Goal: Task Accomplishment & Management: Complete application form

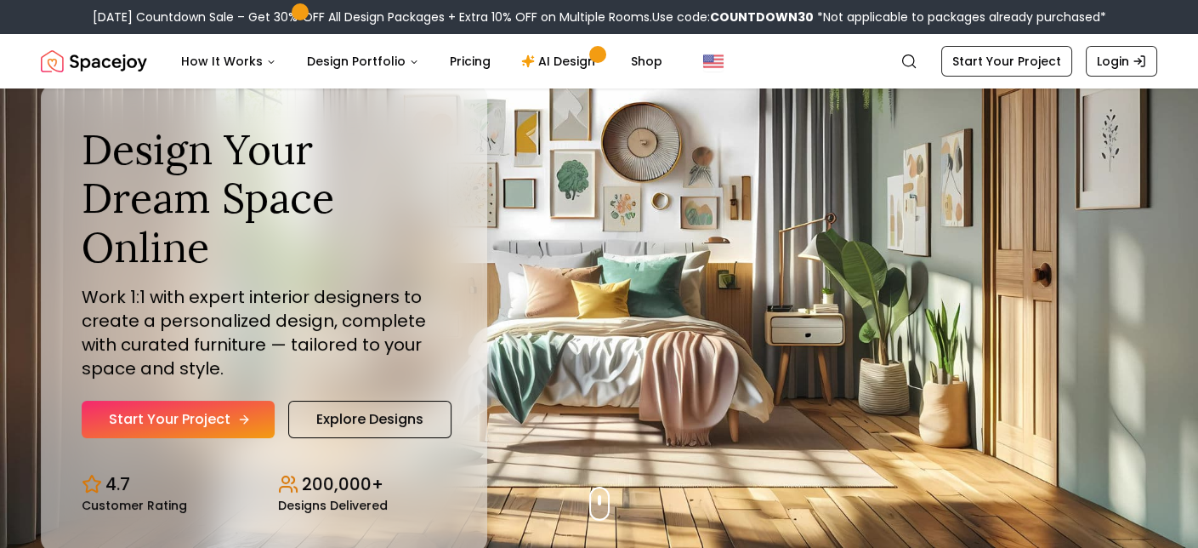
click at [175, 417] on link "Start Your Project" at bounding box center [178, 419] width 193 height 37
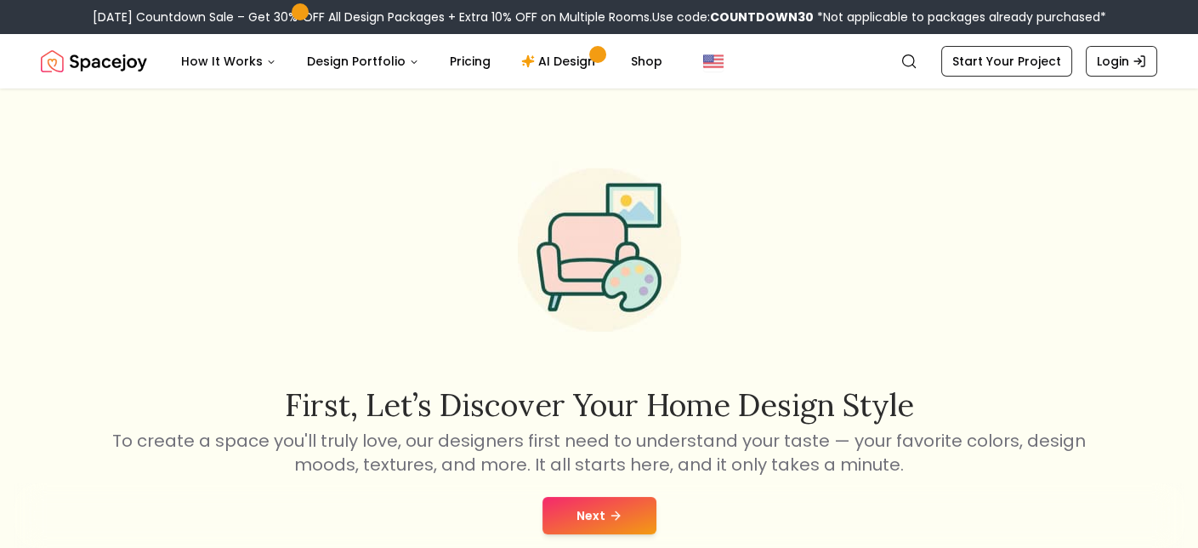
click at [589, 522] on button "Next" at bounding box center [600, 515] width 114 height 37
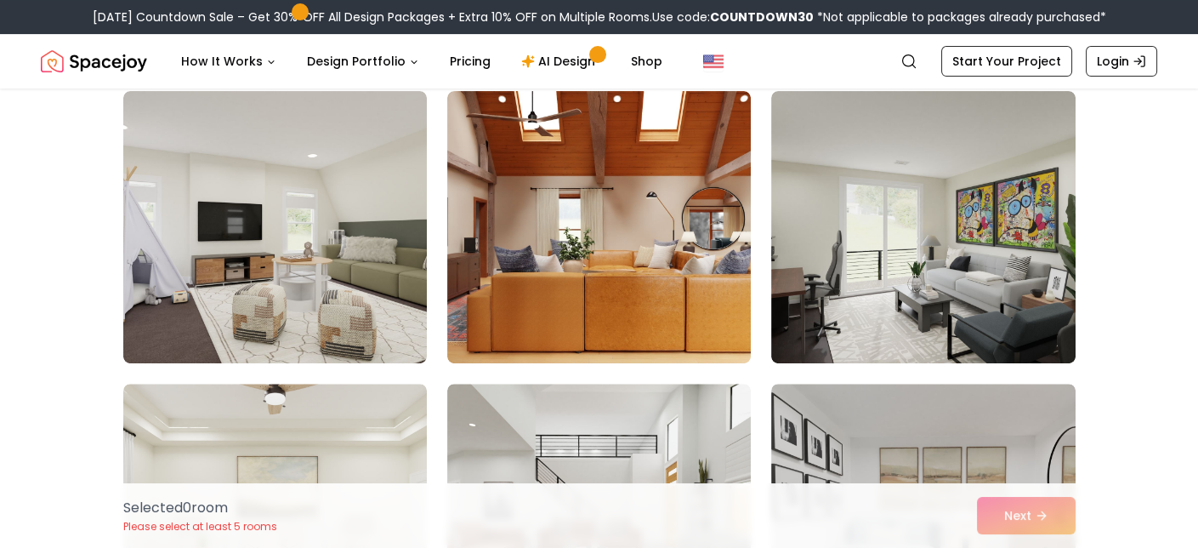
scroll to position [1021, 0]
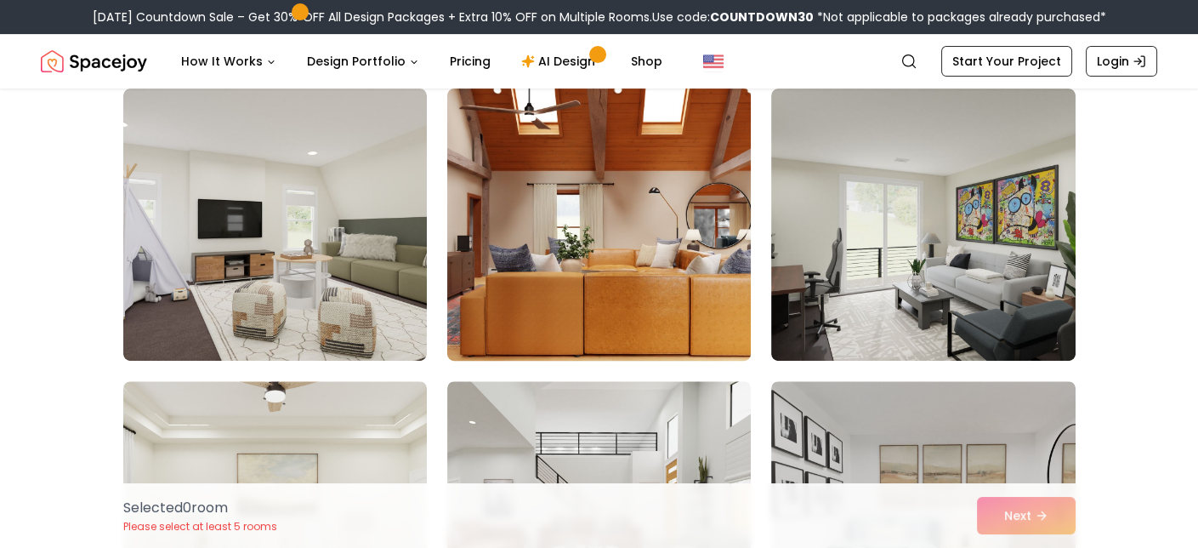
click at [604, 168] on img at bounding box center [599, 225] width 319 height 286
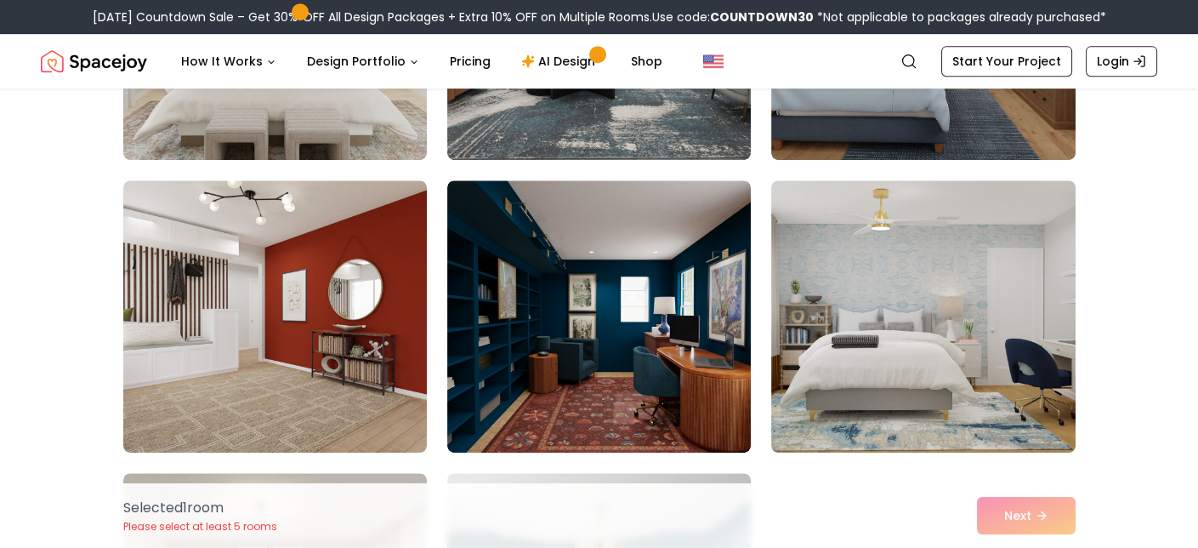
scroll to position [1531, 0]
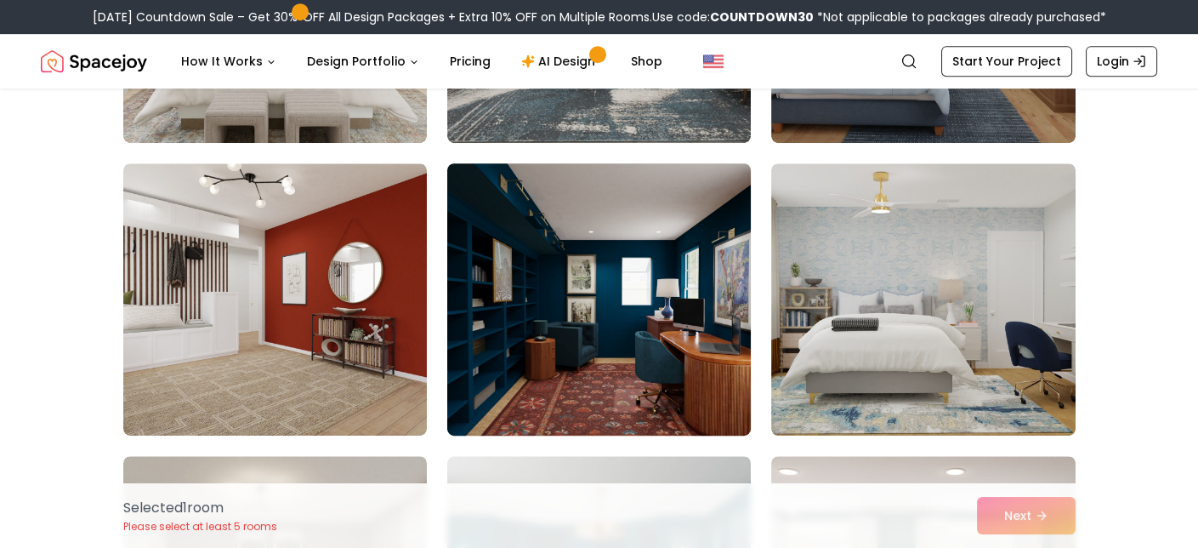
click at [518, 277] on img at bounding box center [599, 300] width 319 height 286
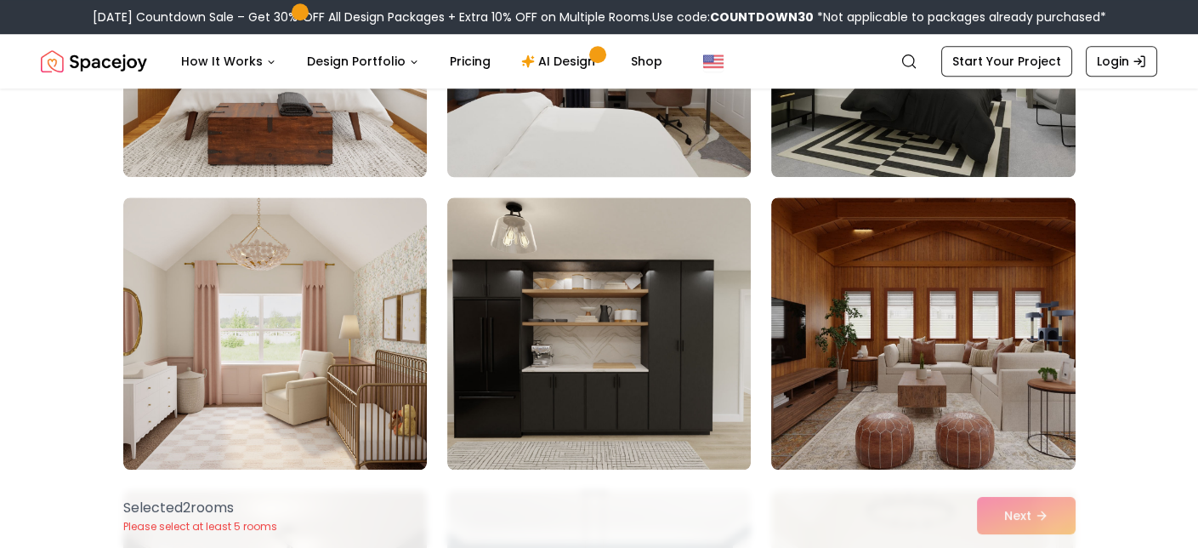
scroll to position [2382, 0]
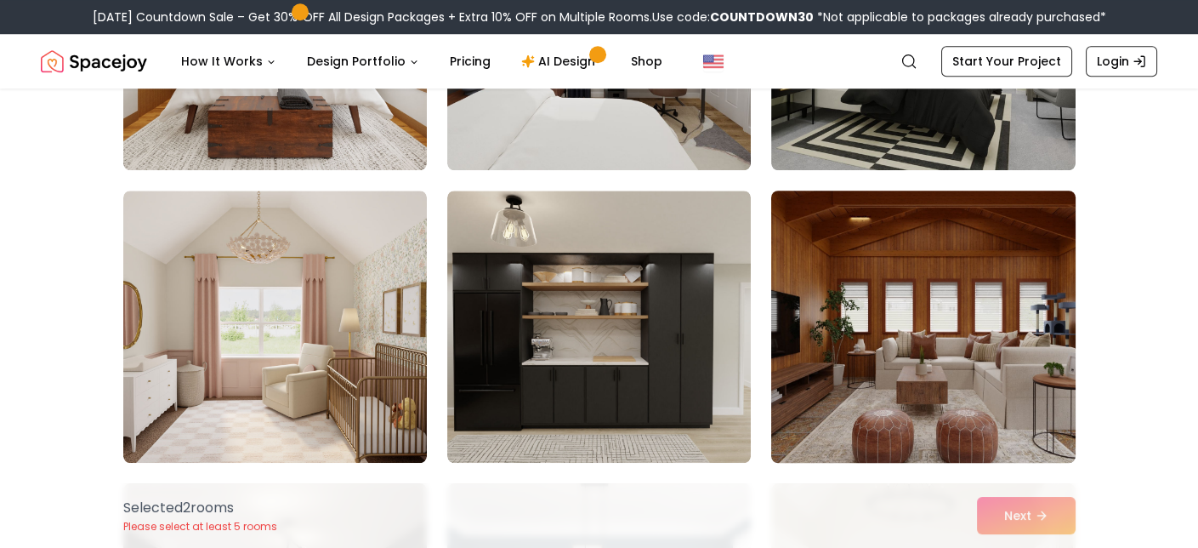
click at [904, 326] on img at bounding box center [923, 327] width 319 height 286
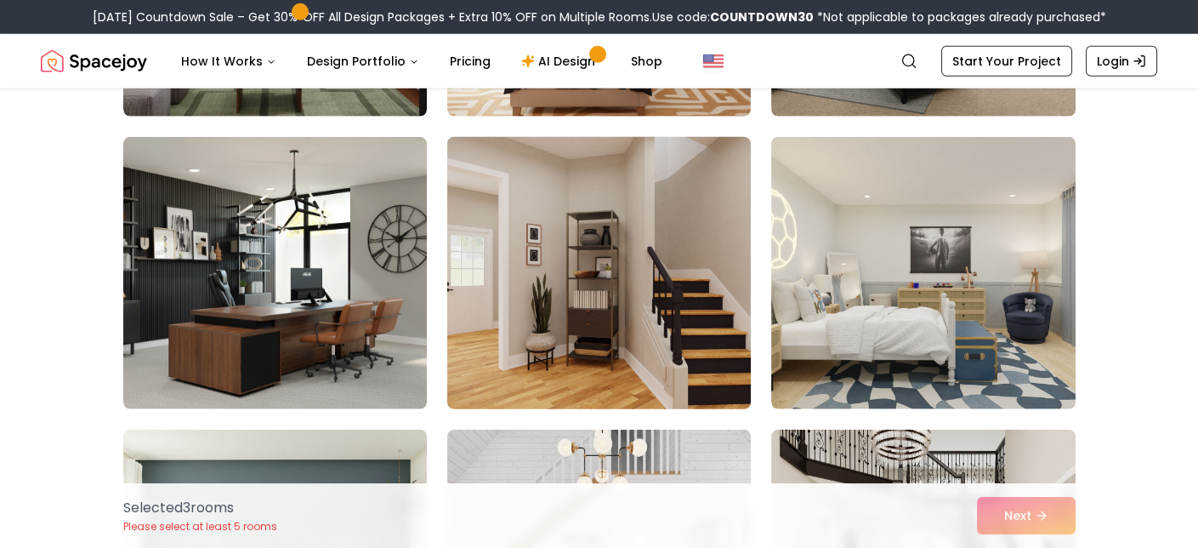
scroll to position [7995, 0]
